Goal: Information Seeking & Learning: Learn about a topic

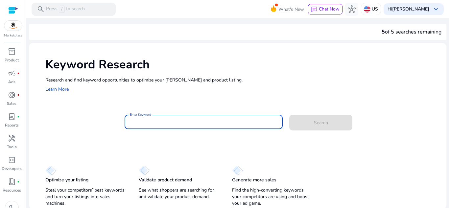
click at [179, 122] on input "Enter Keyword" at bounding box center [204, 121] width 148 height 7
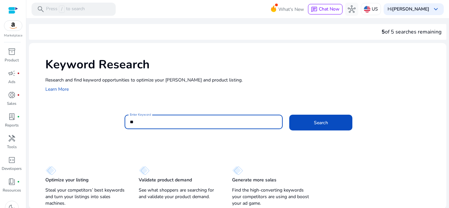
type input "*"
type input "**********"
click at [289, 115] on button "Search" at bounding box center [320, 123] width 63 height 16
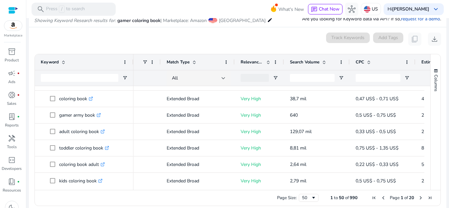
scroll to position [0, 48]
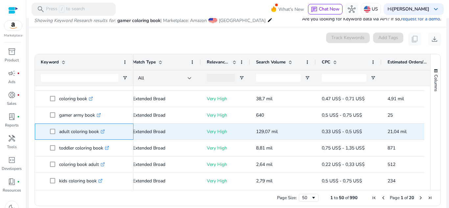
click at [100, 131] on link ".st0{fill:#2c8af8}" at bounding box center [102, 132] width 6 height 6
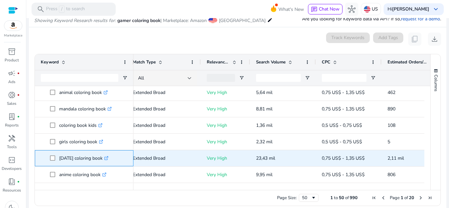
click at [105, 155] on link ".st0{fill:#2c8af8}" at bounding box center [106, 158] width 6 height 6
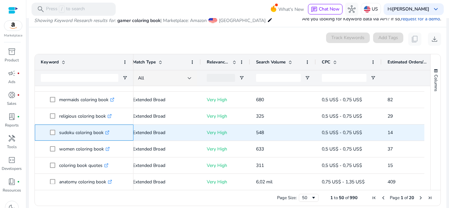
click at [107, 132] on icon ".st0{fill:#2c8af8}" at bounding box center [107, 133] width 4 height 4
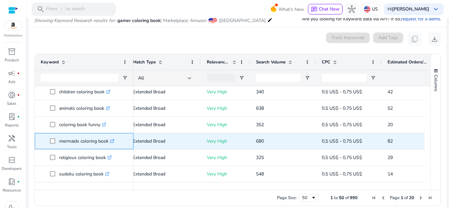
click at [114, 143] on icon at bounding box center [111, 141] width 3 height 3
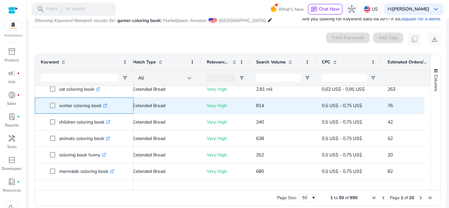
click at [105, 107] on icon ".st0{fill:#2c8af8}" at bounding box center [105, 106] width 4 height 4
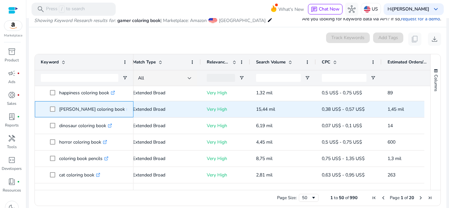
click at [127, 110] on icon ".st0{fill:#2c8af8}" at bounding box center [129, 109] width 4 height 4
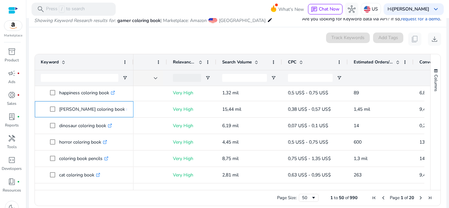
scroll to position [0, 119]
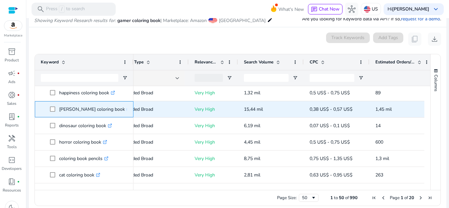
click at [127, 109] on icon ".st0{fill:#2c8af8}" at bounding box center [129, 109] width 4 height 4
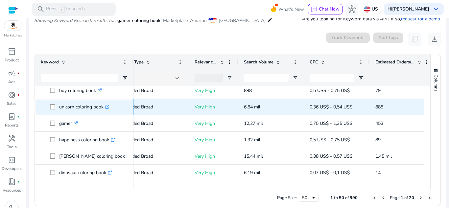
click at [109, 109] on icon ".st0{fill:#2c8af8}" at bounding box center [107, 107] width 4 height 4
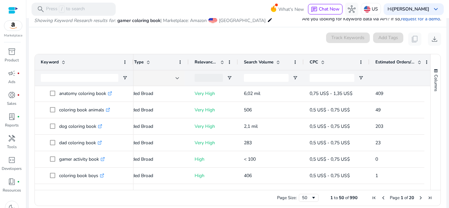
click at [418, 199] on span "Next Page" at bounding box center [420, 197] width 5 height 5
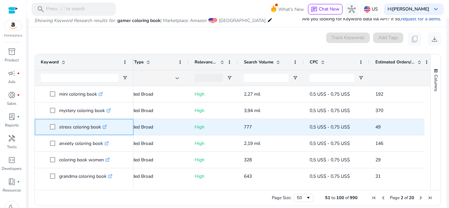
click at [105, 127] on icon ".st0{fill:#2c8af8}" at bounding box center [105, 127] width 4 height 4
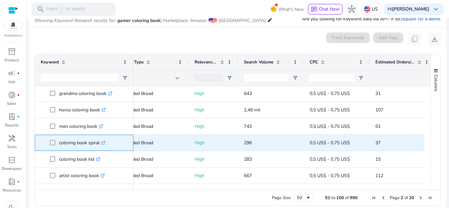
click at [104, 142] on icon ".st0{fill:#2c8af8}" at bounding box center [103, 143] width 4 height 4
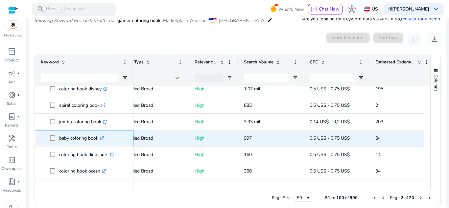
click at [103, 140] on icon at bounding box center [101, 138] width 3 height 3
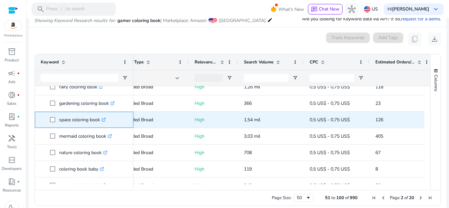
click at [105, 121] on icon ".st0{fill:#2c8af8}" at bounding box center [104, 120] width 4 height 4
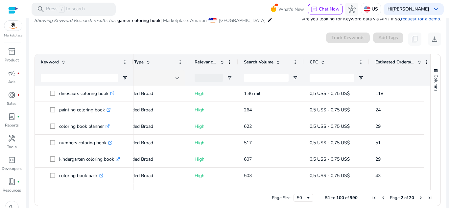
click at [418, 200] on span "Next Page" at bounding box center [420, 197] width 5 height 5
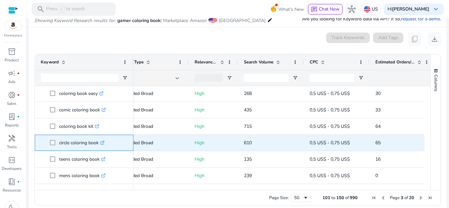
click at [102, 142] on icon ".st0{fill:#2c8af8}" at bounding box center [102, 143] width 4 height 4
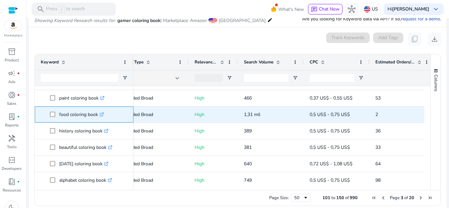
click at [100, 115] on icon ".st0{fill:#2c8af8}" at bounding box center [102, 114] width 4 height 4
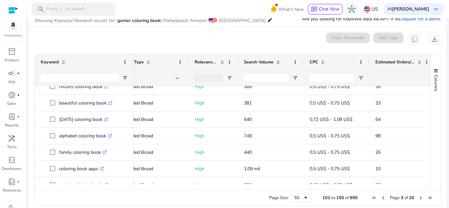
click at [431, 117] on div "Columns" at bounding box center [436, 122] width 10 height 136
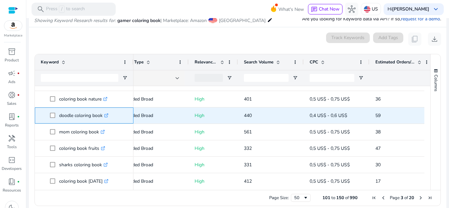
click at [107, 116] on icon ".st0{fill:#2c8af8}" at bounding box center [106, 115] width 4 height 4
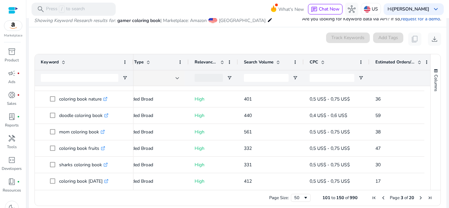
drag, startPoint x: 425, startPoint y: 136, endPoint x: 427, endPoint y: 141, distance: 5.6
click at [427, 141] on div at bounding box center [427, 135] width 6 height 98
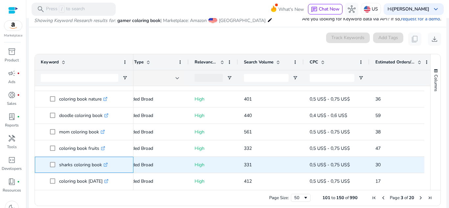
click at [106, 164] on icon ".st0{fill:#2c8af8}" at bounding box center [106, 165] width 4 height 4
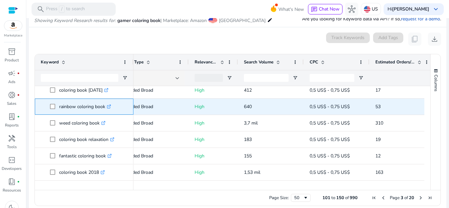
click at [110, 108] on icon ".st0{fill:#2c8af8}" at bounding box center [109, 107] width 4 height 4
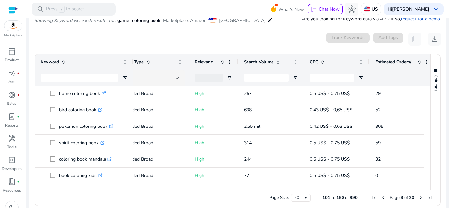
click at [418, 199] on span "Next Page" at bounding box center [420, 197] width 5 height 5
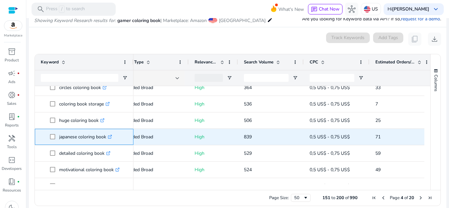
click at [111, 138] on icon at bounding box center [109, 136] width 3 height 3
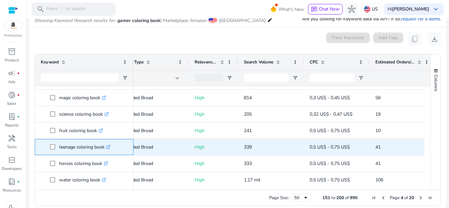
click at [109, 148] on icon ".st0{fill:#2c8af8}" at bounding box center [108, 147] width 4 height 4
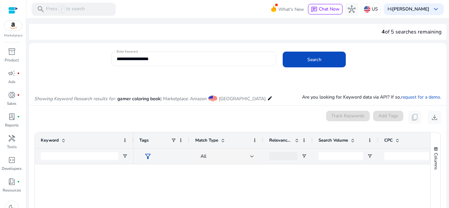
scroll to position [0, 75]
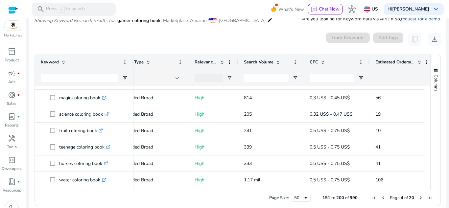
drag, startPoint x: 428, startPoint y: 118, endPoint x: 427, endPoint y: 121, distance: 3.4
click at [427, 121] on div "Keyword Match Type Relevance Score CPC" at bounding box center [238, 122] width 406 height 136
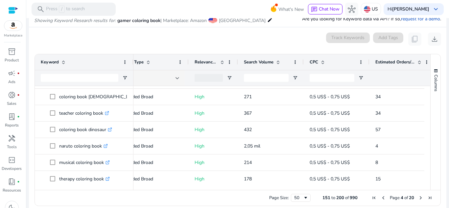
scroll to position [0, 0]
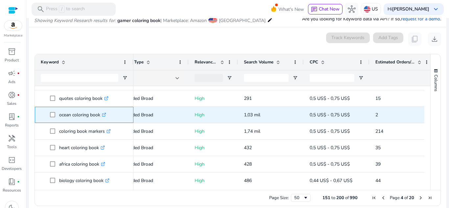
click at [106, 115] on icon ".st0{fill:#2c8af8}" at bounding box center [104, 115] width 4 height 4
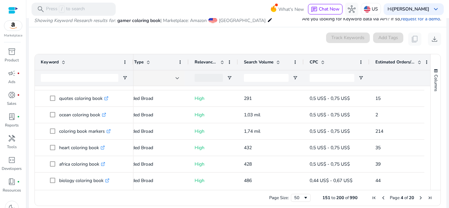
drag, startPoint x: 428, startPoint y: 147, endPoint x: 425, endPoint y: 156, distance: 9.5
click at [425, 156] on div "Keyword Match Type Relevance Score CPC" at bounding box center [238, 122] width 406 height 136
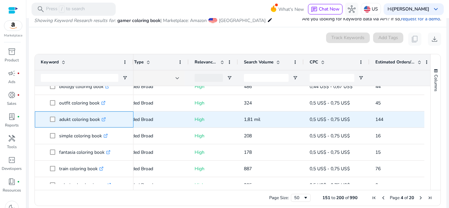
click at [102, 118] on link ".st0{fill:#2c8af8}" at bounding box center [103, 119] width 6 height 6
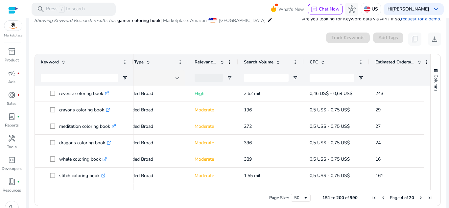
scroll to position [724, 0]
click at [418, 195] on span "Next Page" at bounding box center [420, 197] width 5 height 5
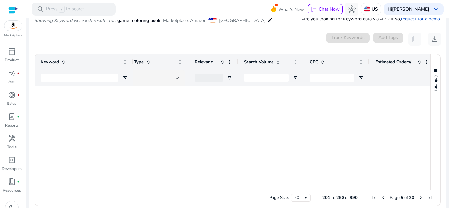
scroll to position [0, 0]
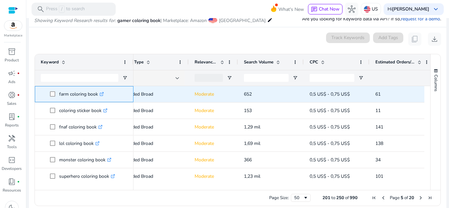
click at [103, 95] on icon ".st0{fill:#2c8af8}" at bounding box center [102, 94] width 4 height 4
